Goal: Find specific page/section: Find specific page/section

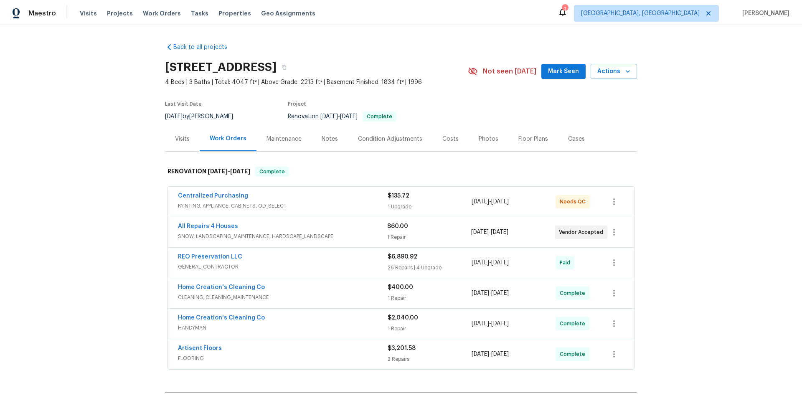
click at [95, 212] on div "Back to all projects [STREET_ADDRESS] 4 Beds | 3 Baths | Total: 4047 ft² | Abov…" at bounding box center [401, 212] width 802 height 372
click at [135, 178] on div "Back to all projects [STREET_ADDRESS] 4 Beds | 3 Baths | Total: 4047 ft² | Abov…" at bounding box center [401, 212] width 802 height 372
click at [125, 158] on div "Back to all projects [STREET_ADDRESS] 4 Beds | 3 Baths | Total: 4047 ft² | Abov…" at bounding box center [401, 212] width 802 height 372
click at [102, 143] on div "Back to all projects [STREET_ADDRESS] 4 Beds | 3 Baths | Total: 4047 ft² | Abov…" at bounding box center [401, 212] width 802 height 372
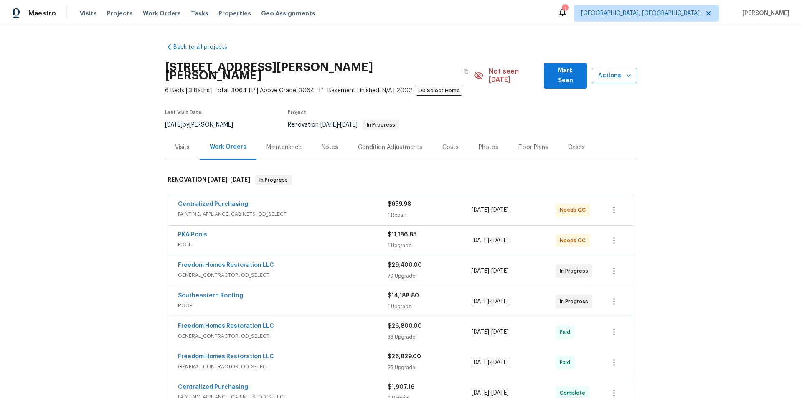
click at [136, 217] on div "Back to all projects 19331 Sandy Springs Cir, Lutz, FL 33558 6 Beds | 3 Baths |…" at bounding box center [401, 212] width 802 height 372
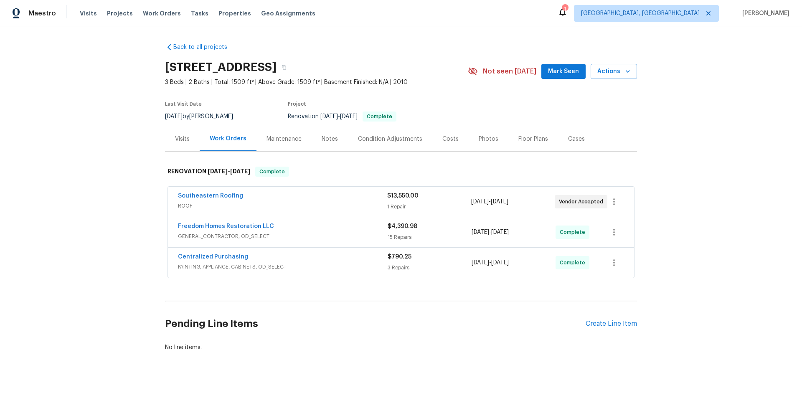
click at [127, 213] on div "Back to all projects 12314 Field Point Way, Spring Hill, FL 34610 3 Beds | 2 Ba…" at bounding box center [401, 212] width 802 height 372
click at [127, 176] on div "Back to all projects 12314 Field Point Way, Spring Hill, FL 34610 3 Beds | 2 Ba…" at bounding box center [401, 212] width 802 height 372
click at [130, 144] on div "Back to all projects 12314 Field Point Way, Spring Hill, FL 34610 3 Beds | 2 Ba…" at bounding box center [401, 212] width 802 height 372
click at [103, 171] on div "Back to all projects 12314 Field Point Way, Spring Hill, FL 34610 3 Beds | 2 Ba…" at bounding box center [401, 212] width 802 height 372
click at [106, 139] on div "Back to all projects 12314 Field Point Way, Spring Hill, FL 34610 3 Beds | 2 Ba…" at bounding box center [401, 212] width 802 height 372
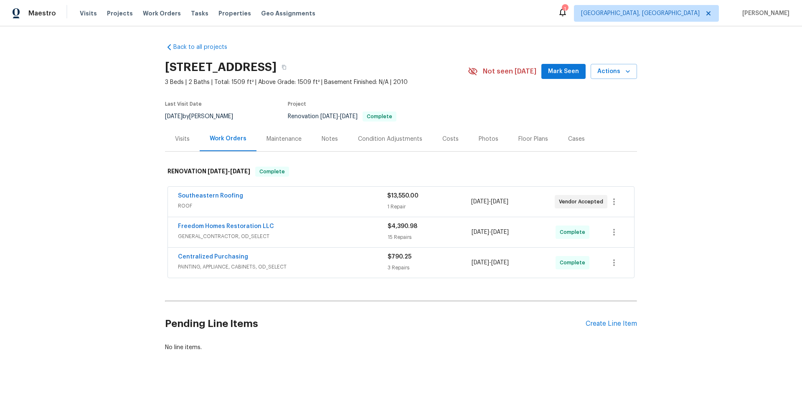
click at [94, 160] on div "Back to all projects 12314 Field Point Way, Spring Hill, FL 34610 3 Beds | 2 Ba…" at bounding box center [401, 212] width 802 height 372
click at [110, 155] on div "Back to all projects 12314 Field Point Way, Spring Hill, FL 34610 3 Beds | 2 Ba…" at bounding box center [401, 212] width 802 height 372
click at [107, 15] on span "Projects" at bounding box center [120, 13] width 26 height 8
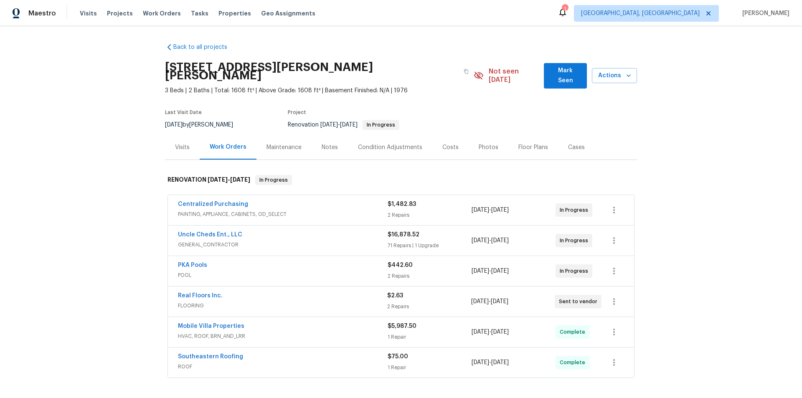
click at [106, 219] on div "Back to all projects 1109 Bryan Rd, Brandon, FL 33511 3 Beds | 2 Baths | Total:…" at bounding box center [401, 212] width 802 height 372
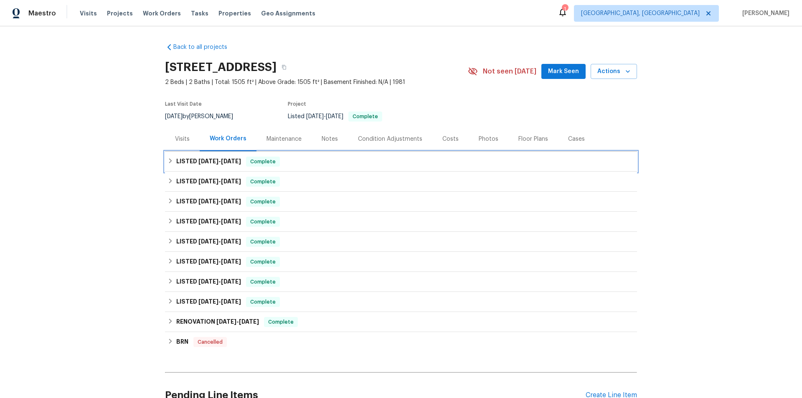
click at [179, 169] on div "LISTED [DATE] - [DATE] Complete" at bounding box center [401, 162] width 472 height 20
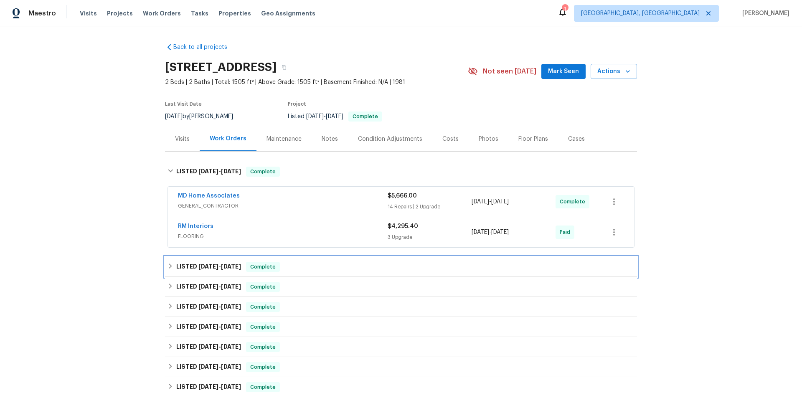
drag, startPoint x: 182, startPoint y: 266, endPoint x: 198, endPoint y: 269, distance: 16.1
click at [183, 265] on h6 "LISTED 7/17/25 - 7/18/25" at bounding box center [208, 267] width 65 height 10
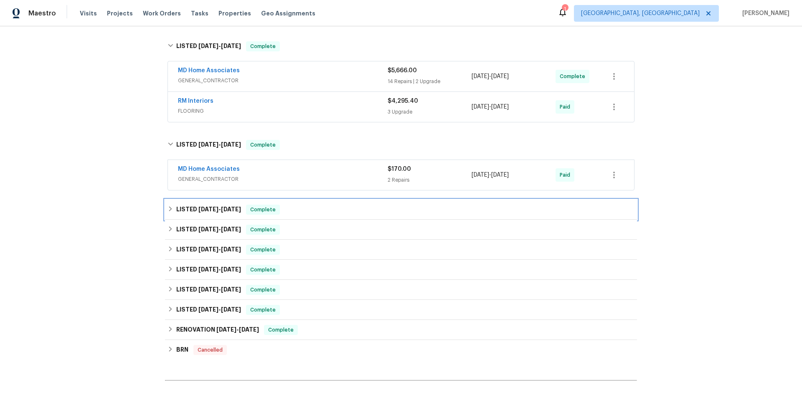
click at [186, 210] on h6 "LISTED 7/14/25 - 7/17/25" at bounding box center [208, 210] width 65 height 10
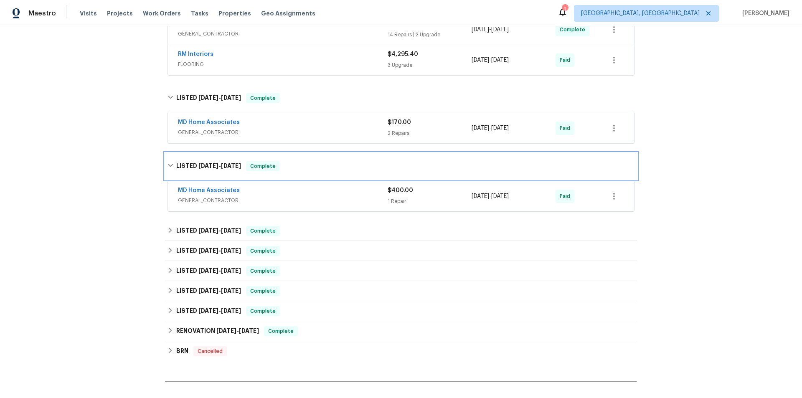
scroll to position [251, 0]
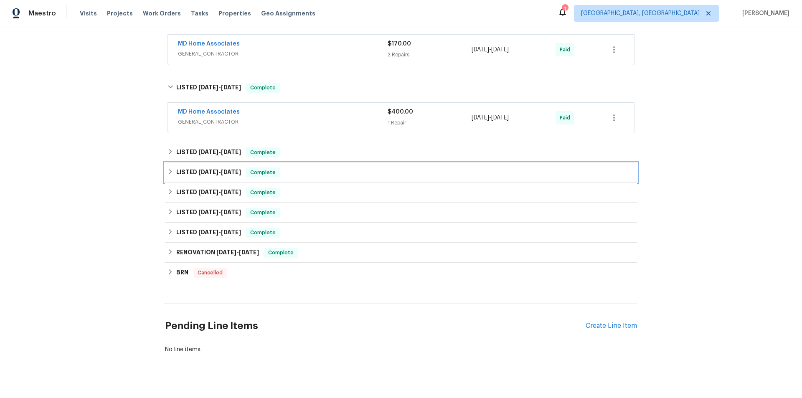
drag, startPoint x: 186, startPoint y: 176, endPoint x: 186, endPoint y: 152, distance: 23.8
click at [184, 171] on h6 "LISTED [DATE] - [DATE]" at bounding box center [208, 173] width 65 height 10
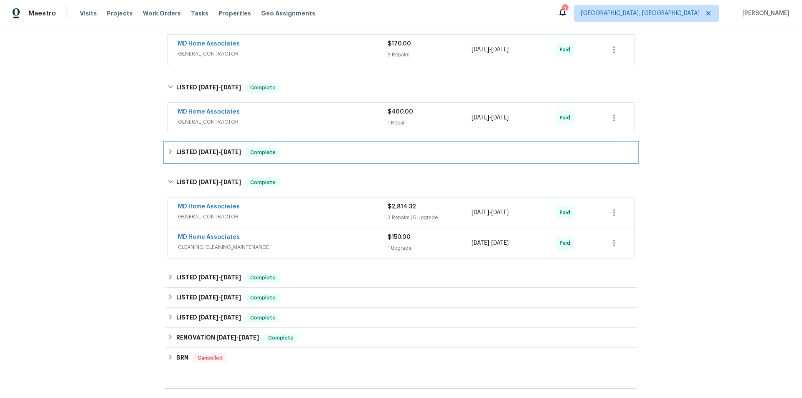
drag, startPoint x: 182, startPoint y: 144, endPoint x: 191, endPoint y: 187, distance: 44.1
click at [182, 145] on div "LISTED [DATE] - [DATE] Complete" at bounding box center [401, 153] width 472 height 20
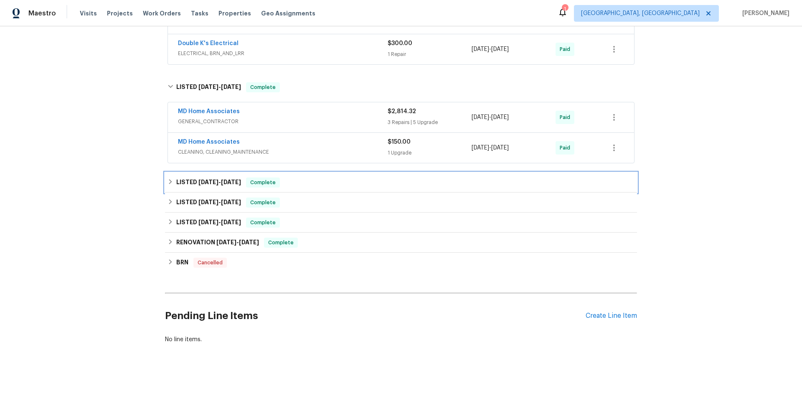
drag, startPoint x: 191, startPoint y: 186, endPoint x: 194, endPoint y: 197, distance: 11.1
click at [192, 187] on h6 "LISTED [DATE] - [DATE]" at bounding box center [208, 183] width 65 height 10
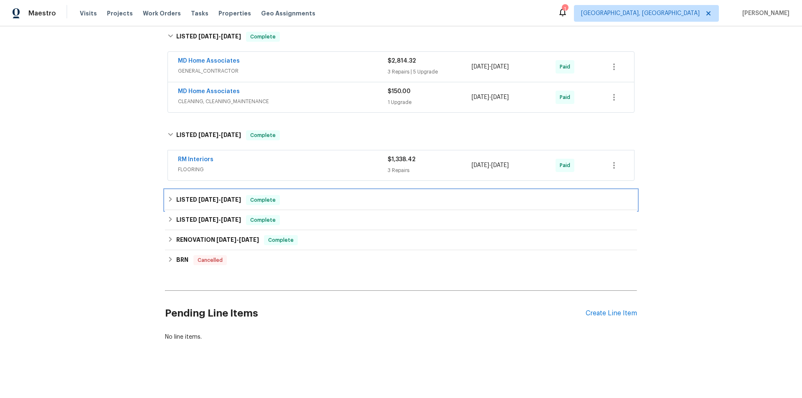
click at [189, 191] on div "LISTED [DATE] - [DATE] Complete" at bounding box center [401, 200] width 472 height 20
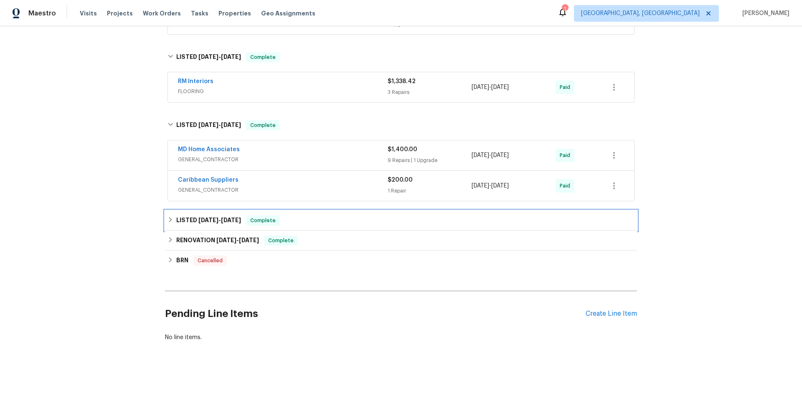
click at [187, 220] on h6 "LISTED [DATE] - [DATE]" at bounding box center [208, 221] width 65 height 10
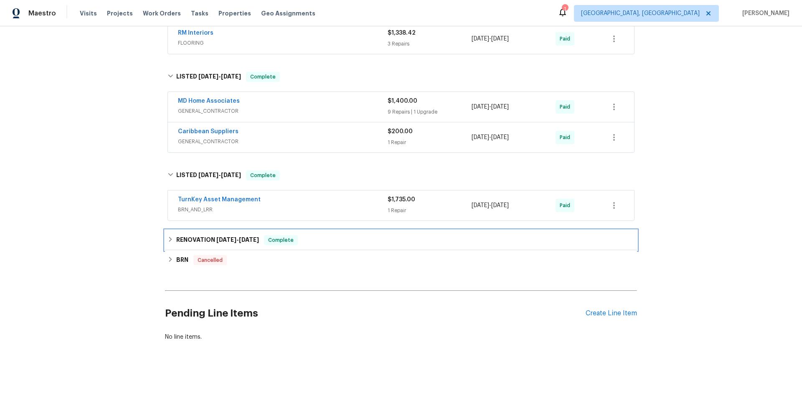
click at [178, 235] on h6 "RENOVATION [DATE] - [DATE]" at bounding box center [217, 240] width 83 height 10
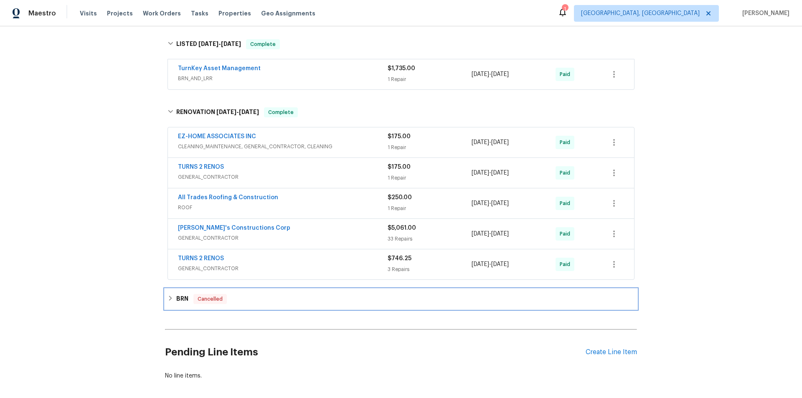
click at [168, 299] on icon at bounding box center [171, 298] width 6 height 6
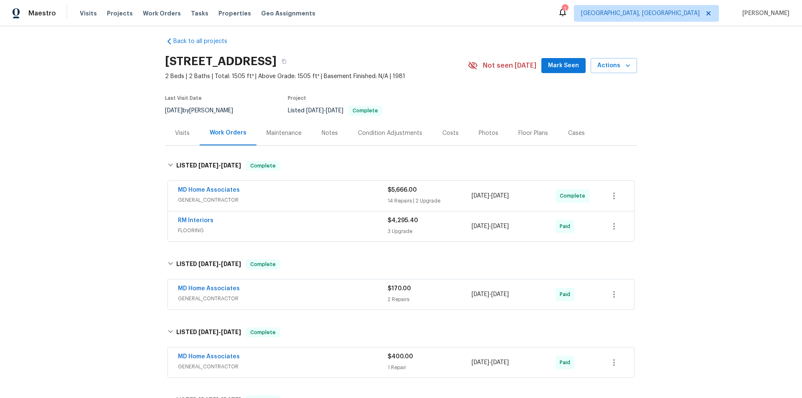
scroll to position [0, 0]
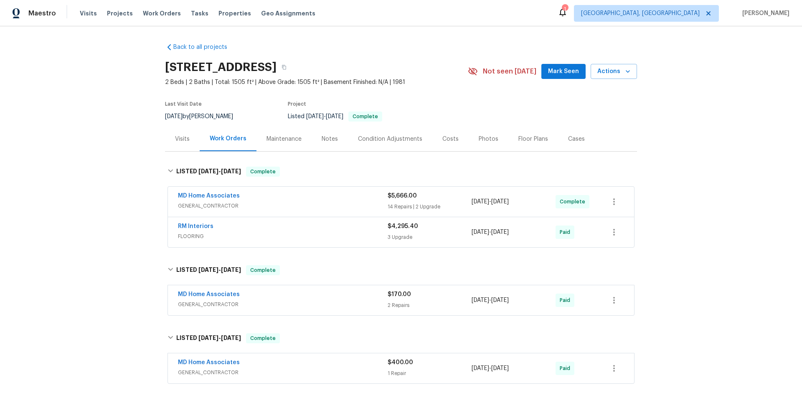
click at [106, 146] on div "Back to all projects [STREET_ADDRESS] 2 Beds | 2 Baths | Total: 1505 ft² | Abov…" at bounding box center [401, 212] width 802 height 372
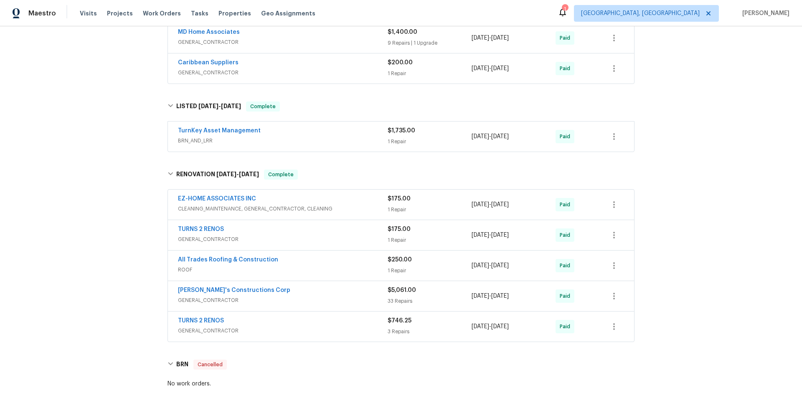
scroll to position [361, 0]
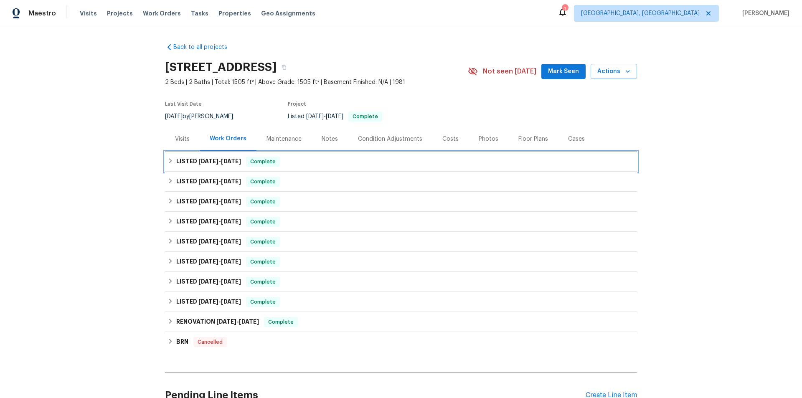
click at [184, 162] on h6 "LISTED [DATE] - [DATE]" at bounding box center [208, 162] width 65 height 10
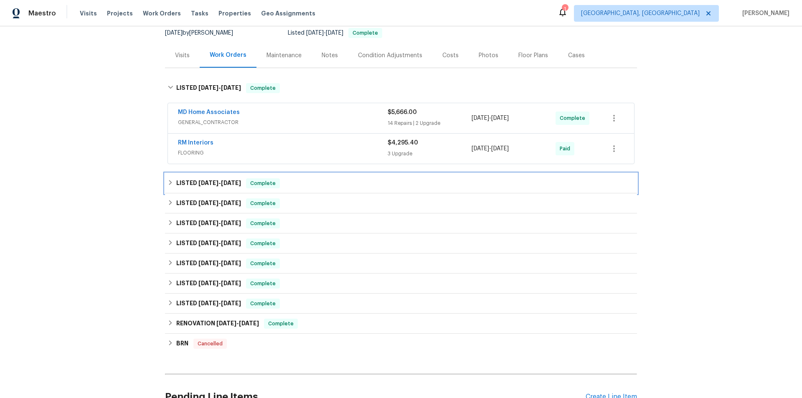
click at [208, 191] on div "LISTED [DATE] - [DATE] Complete" at bounding box center [401, 183] width 472 height 20
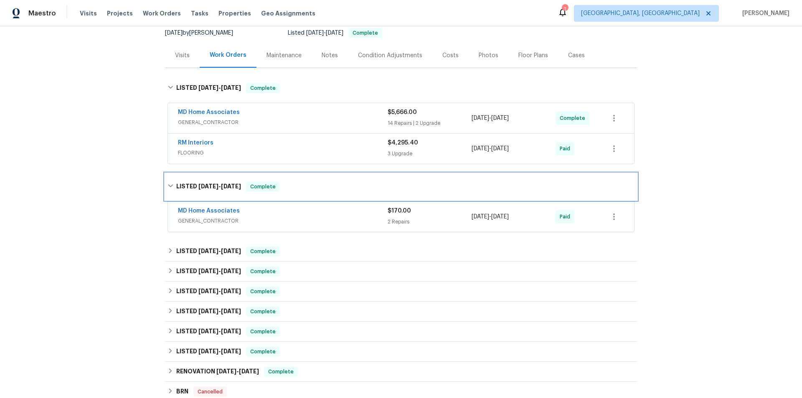
scroll to position [209, 0]
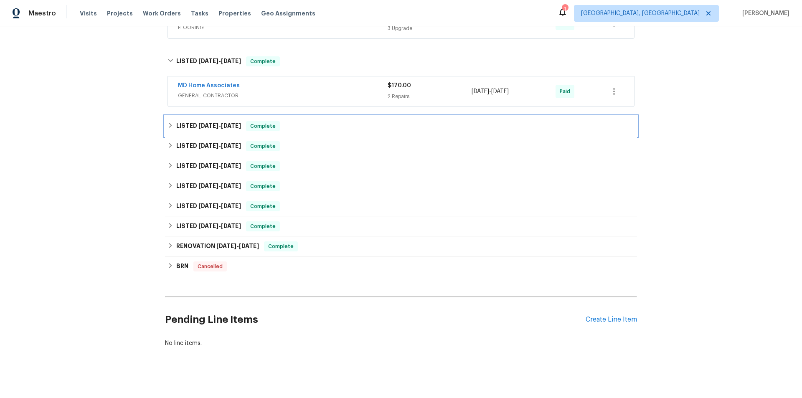
click at [201, 126] on span "[DATE]" at bounding box center [209, 126] width 20 height 6
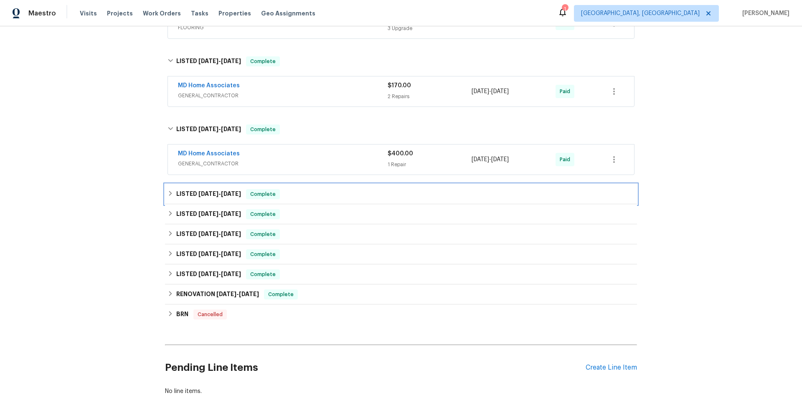
click at [199, 199] on div "LISTED [DATE] - [DATE] Complete" at bounding box center [401, 194] width 472 height 20
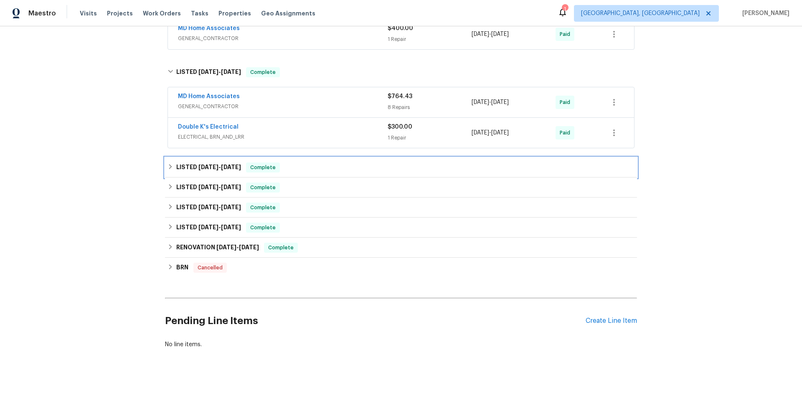
click at [192, 164] on h6 "LISTED [DATE] - [DATE]" at bounding box center [208, 168] width 65 height 10
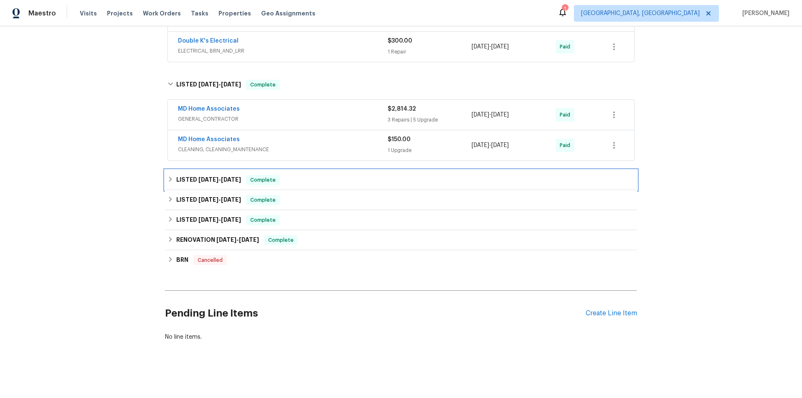
click at [194, 175] on h6 "LISTED [DATE] - [DATE]" at bounding box center [208, 180] width 65 height 10
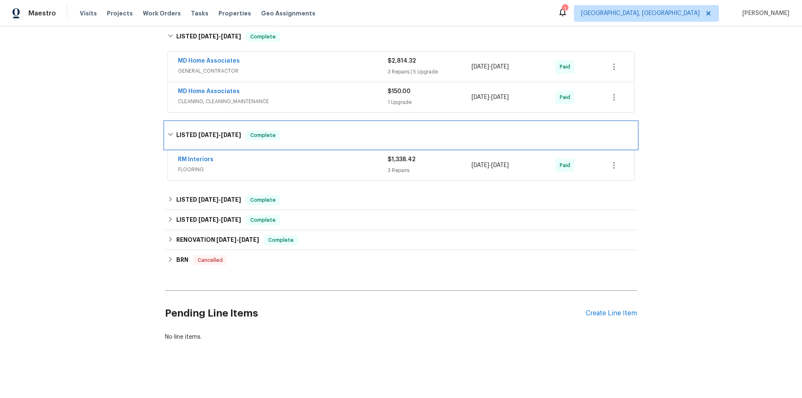
scroll to position [474, 0]
click at [198, 190] on div "LISTED [DATE] - [DATE] Complete" at bounding box center [401, 200] width 472 height 20
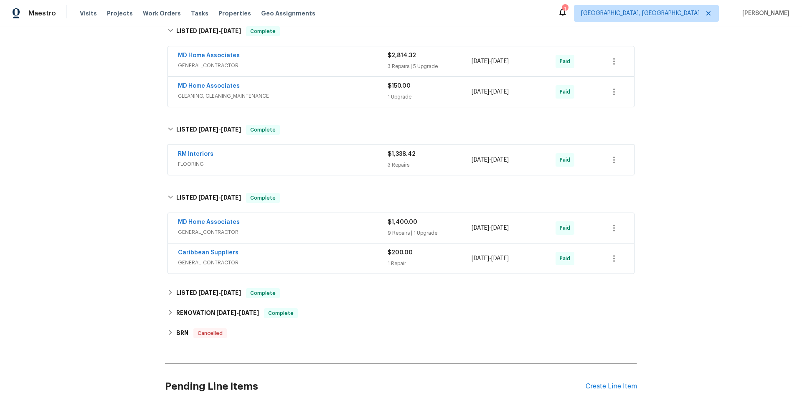
drag, startPoint x: 168, startPoint y: 283, endPoint x: 176, endPoint y: 289, distance: 10.4
click at [176, 289] on h6 "LISTED [DATE] - [DATE]" at bounding box center [208, 293] width 65 height 10
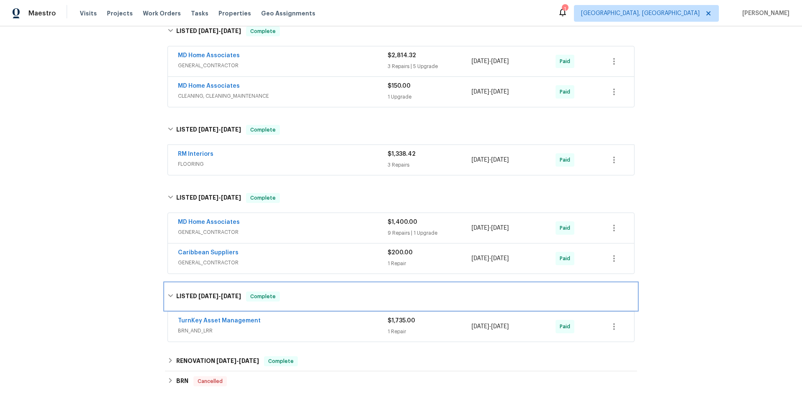
scroll to position [599, 0]
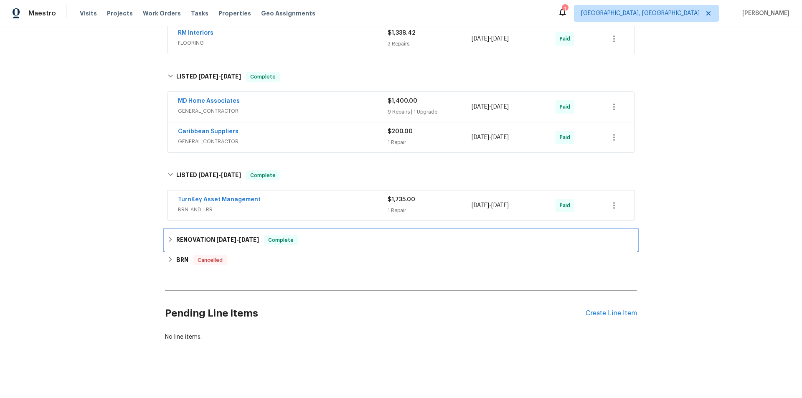
click at [176, 235] on h6 "RENOVATION [DATE] - [DATE]" at bounding box center [217, 240] width 83 height 10
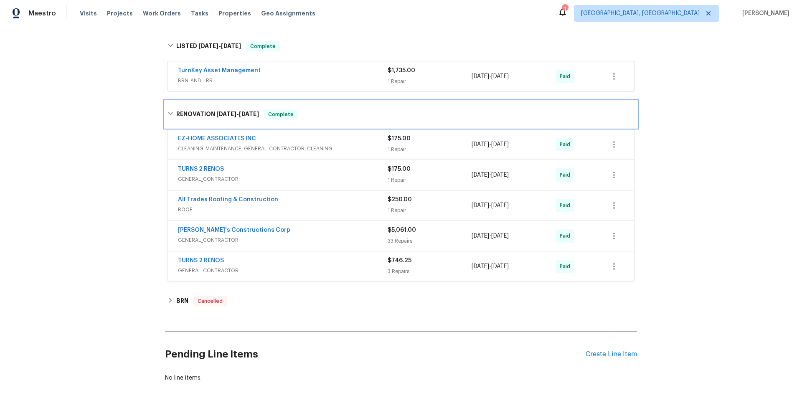
scroll to position [725, 0]
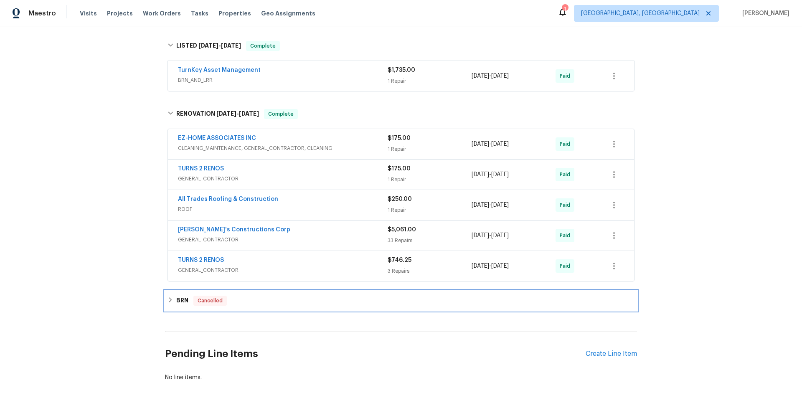
click at [173, 295] on div "BRN Cancelled" at bounding box center [401, 301] width 472 height 20
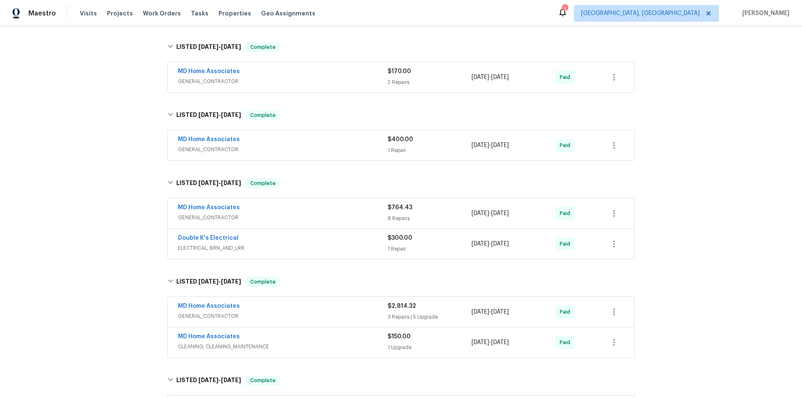
click at [148, 197] on div "Back to all projects [STREET_ADDRESS] 2 Beds | 2 Baths | Total: 1505 ft² | Abov…" at bounding box center [401, 212] width 802 height 372
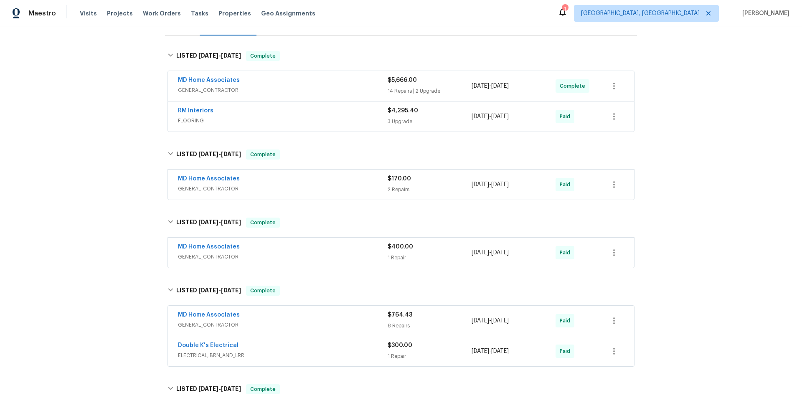
scroll to position [0, 0]
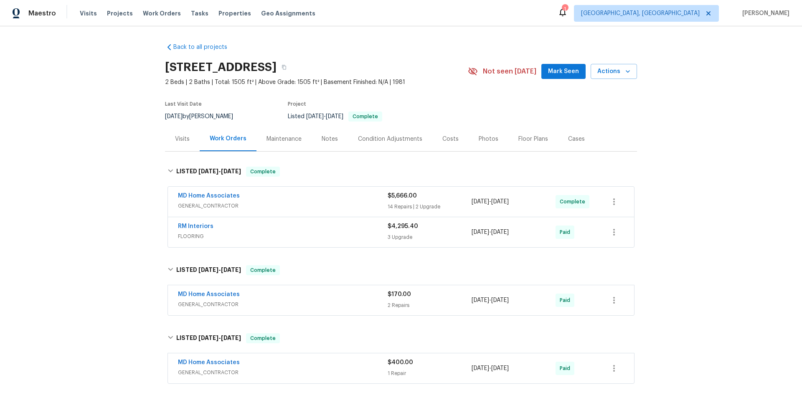
click at [100, 181] on div "Back to all projects [STREET_ADDRESS] 2 Beds | 2 Baths | Total: 1505 ft² | Abov…" at bounding box center [401, 212] width 802 height 372
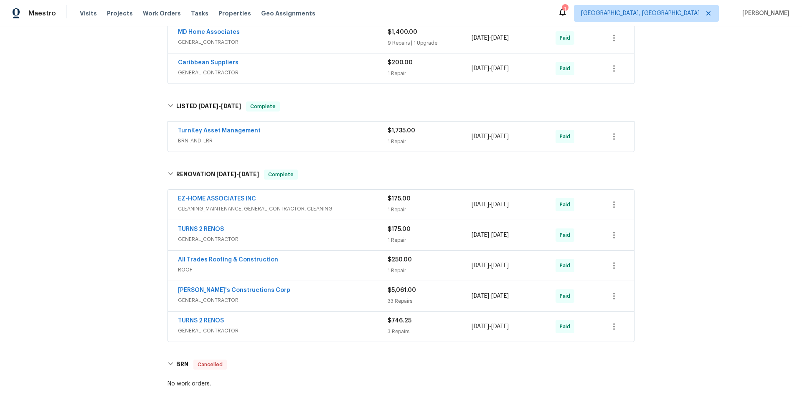
scroll to position [361, 0]
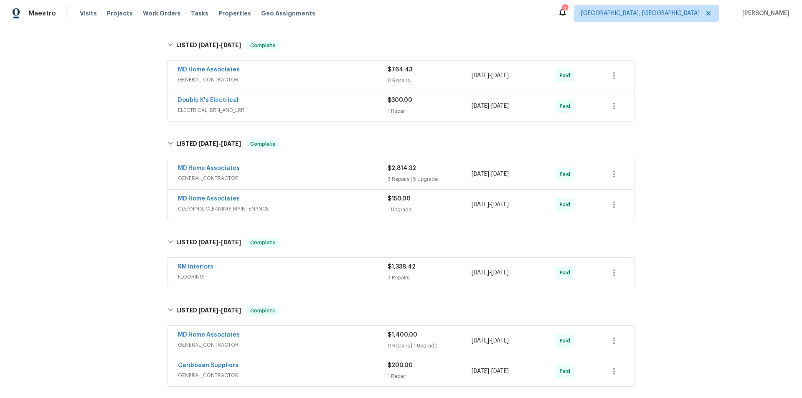
click at [105, 206] on div "Back to all projects [STREET_ADDRESS] 2 Beds | 2 Baths | Total: 1505 ft² | Abov…" at bounding box center [401, 212] width 802 height 372
